Goal: Find specific fact: Find specific fact

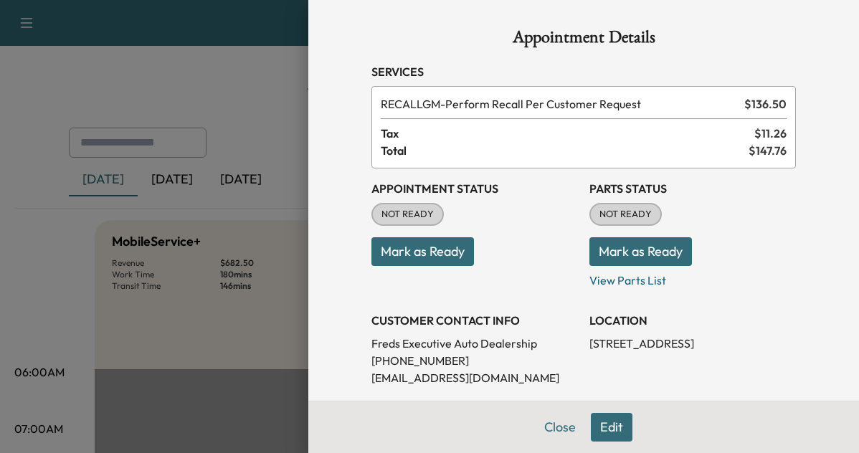
scroll to position [428, 0]
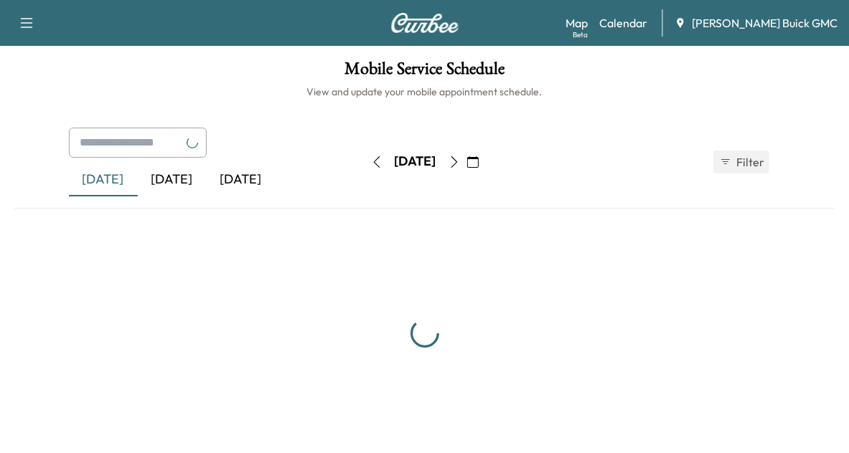
scroll to position [6, 0]
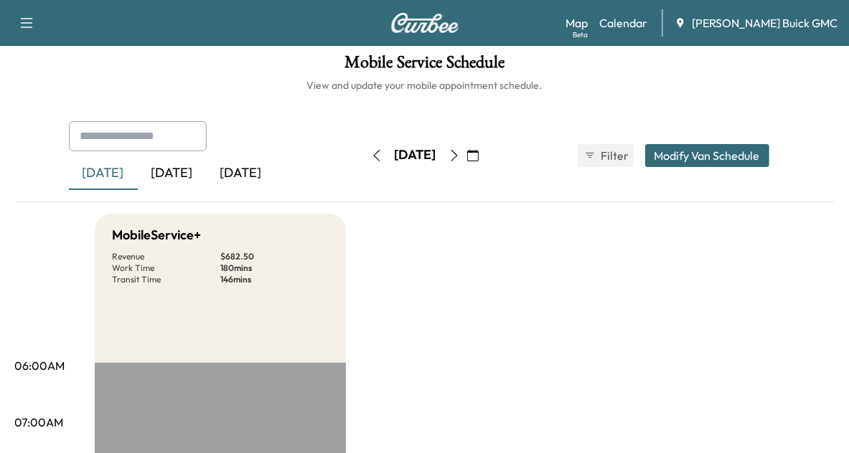
click at [166, 180] on div "[DATE]" at bounding box center [172, 173] width 69 height 33
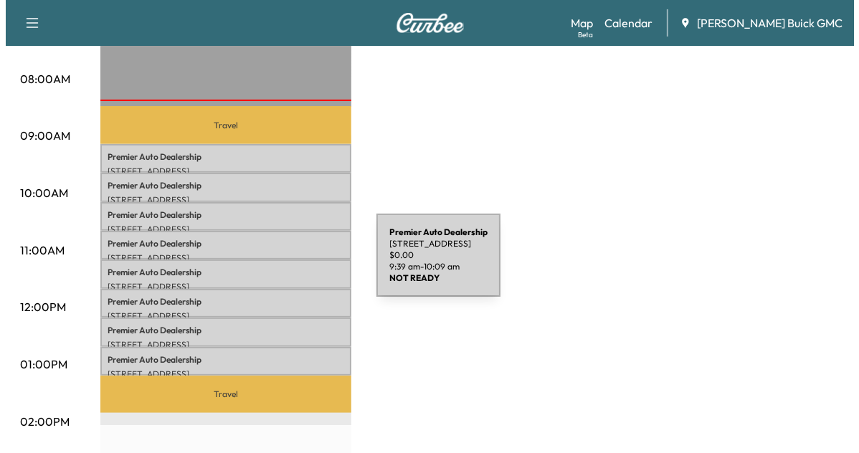
scroll to position [407, 0]
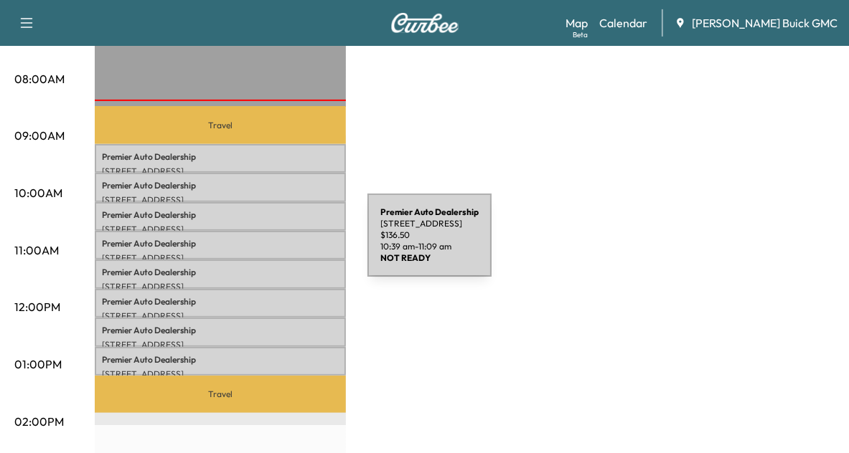
click at [260, 244] on p "Premier Auto Dealership" at bounding box center [220, 243] width 237 height 11
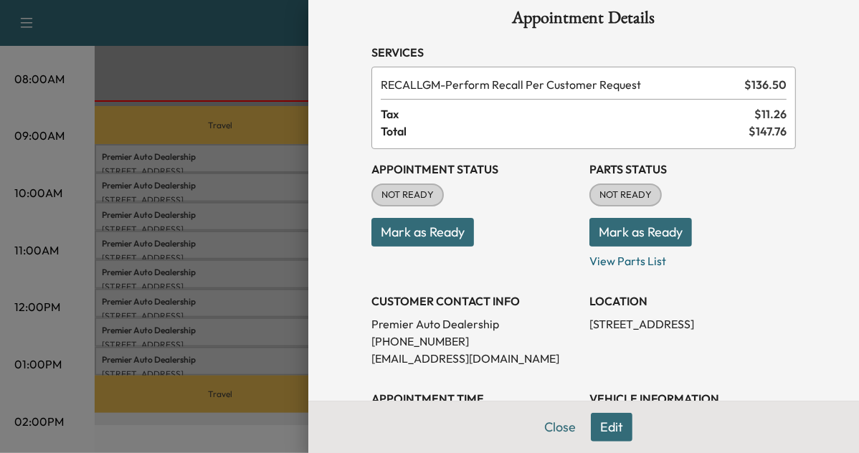
scroll to position [0, 0]
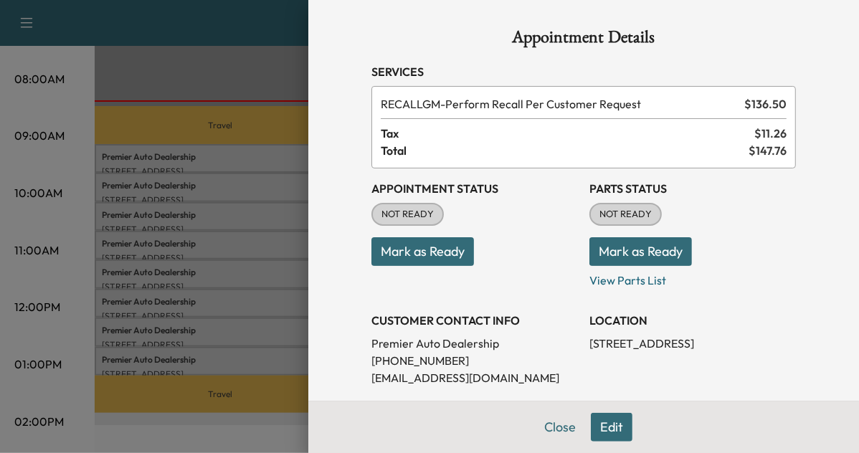
click at [179, 155] on div at bounding box center [429, 226] width 859 height 453
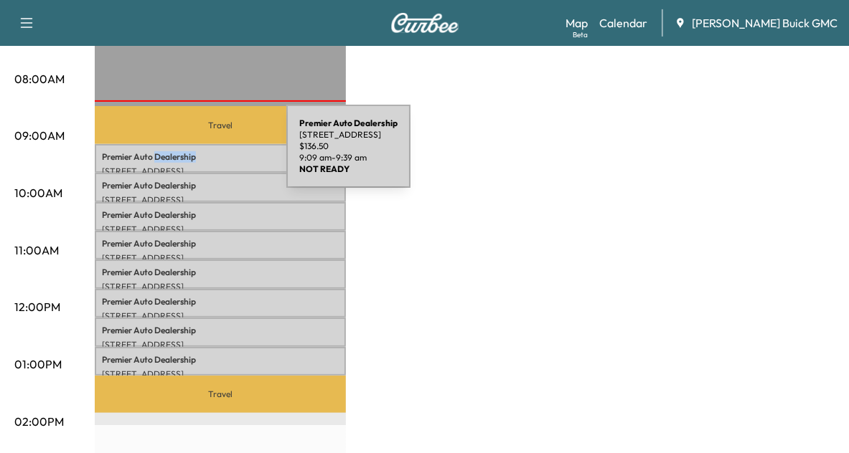
click at [179, 155] on p "Premier Auto Dealership" at bounding box center [220, 156] width 237 height 11
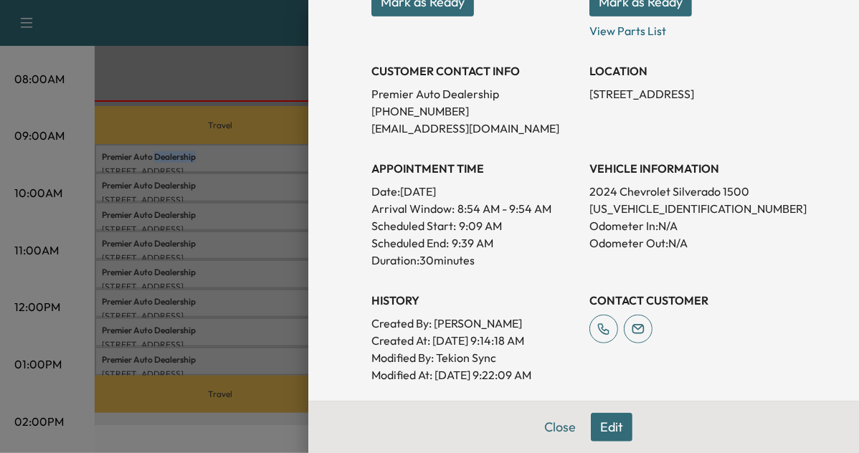
scroll to position [250, 0]
click at [625, 214] on p "[US_VEHICLE_IDENTIFICATION_NUMBER]" at bounding box center [693, 208] width 207 height 17
copy p "[US_VEHICLE_IDENTIFICATION_NUMBER]"
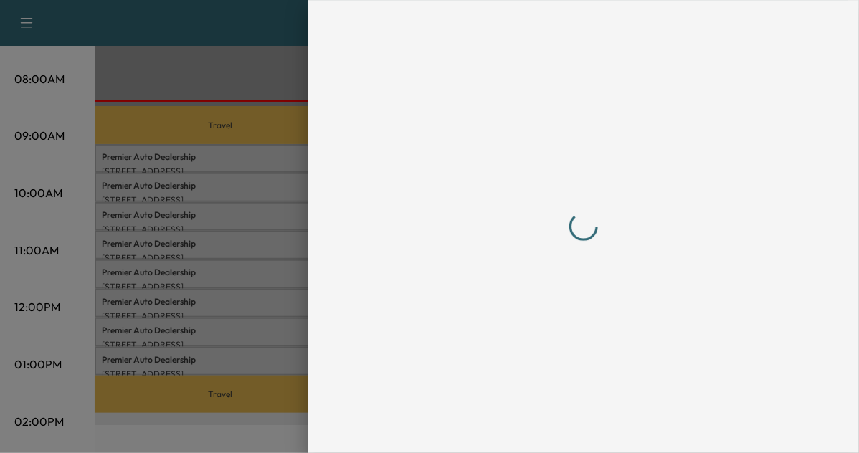
scroll to position [0, 0]
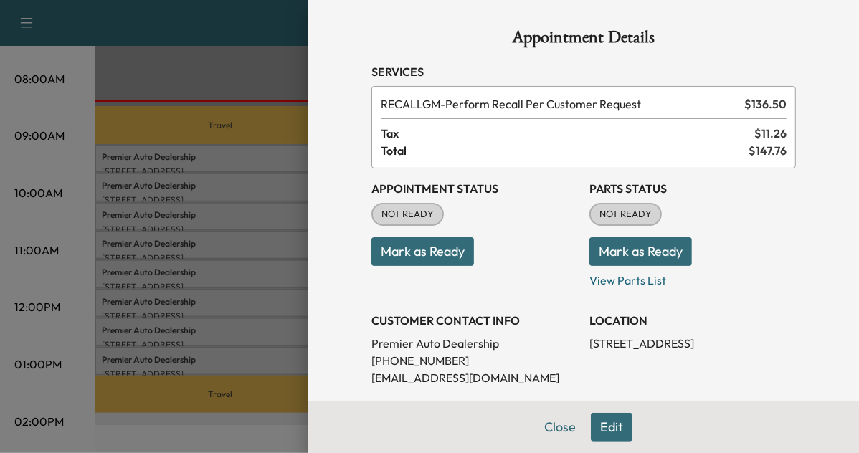
click at [235, 188] on div at bounding box center [429, 226] width 859 height 453
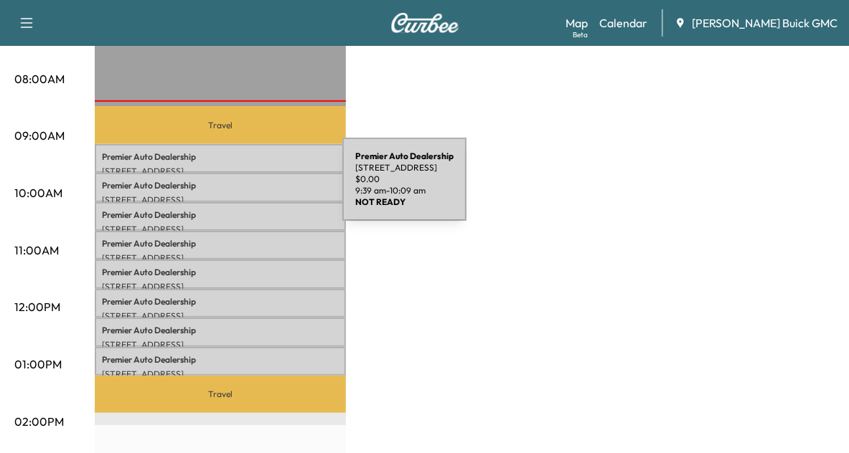
click at [235, 188] on div "Premier Auto Dealership [STREET_ADDRESS] $ 0.00 9:39 am - 10:09 am" at bounding box center [220, 187] width 251 height 29
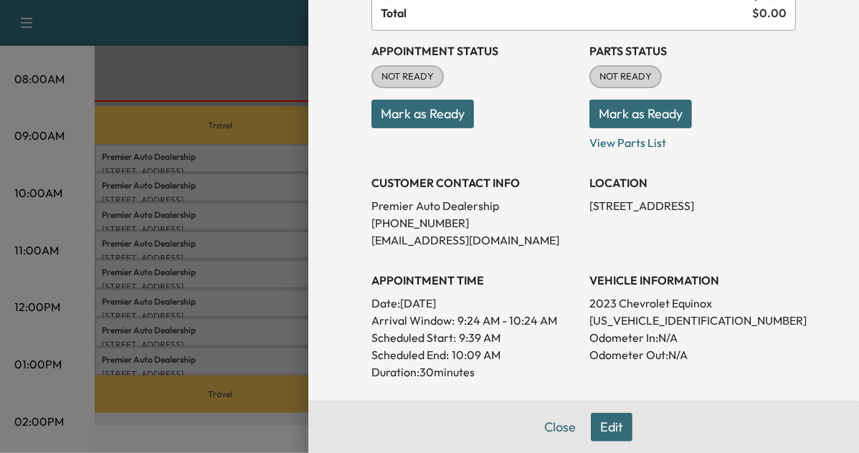
scroll to position [138, 0]
click at [595, 322] on p "[US_VEHICLE_IDENTIFICATION_NUMBER]" at bounding box center [693, 320] width 207 height 17
drag, startPoint x: 595, startPoint y: 322, endPoint x: 617, endPoint y: 314, distance: 23.6
click at [617, 314] on p "[US_VEHICLE_IDENTIFICATION_NUMBER]" at bounding box center [693, 320] width 207 height 17
copy p "[US_VEHICLE_IDENTIFICATION_NUMBER]"
